Goal: Transaction & Acquisition: Purchase product/service

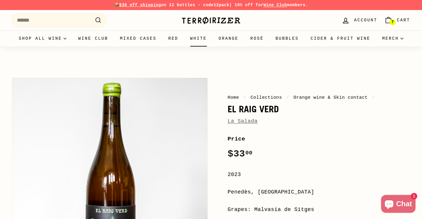
click at [213, 32] on link "White" at bounding box center [198, 39] width 28 height 16
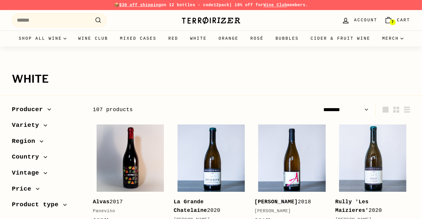
select select "******"
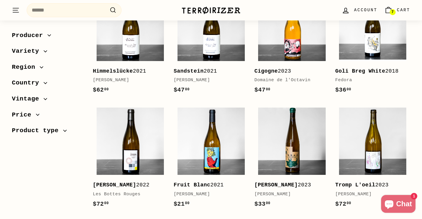
scroll to position [507, 0]
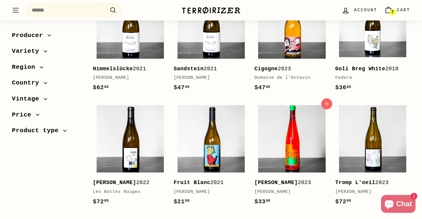
click at [272, 131] on img at bounding box center [291, 138] width 67 height 67
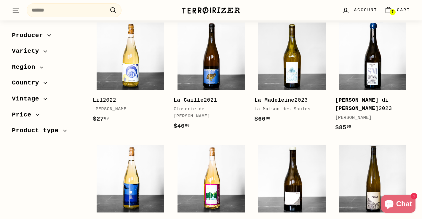
scroll to position [957, 0]
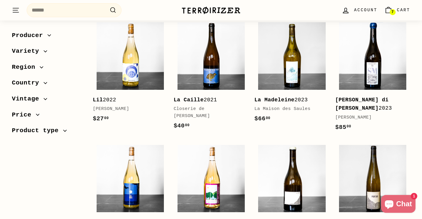
click at [398, 10] on span "Cart" at bounding box center [403, 10] width 13 height 7
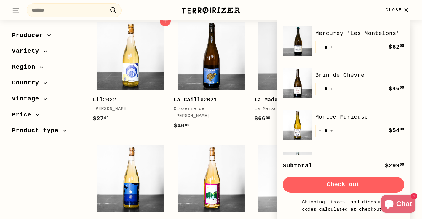
click at [148, 111] on div "Add to cart Lil 2022 Nuria Renom $27 00 $27.00" at bounding box center [130, 78] width 75 height 120
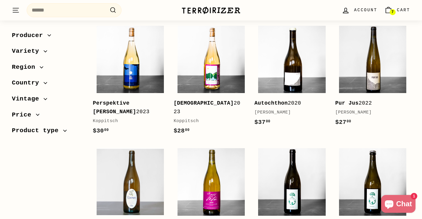
scroll to position [1079, 0]
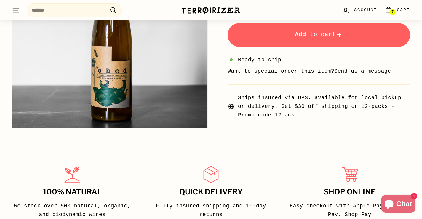
scroll to position [223, 0]
